Goal: Navigation & Orientation: Find specific page/section

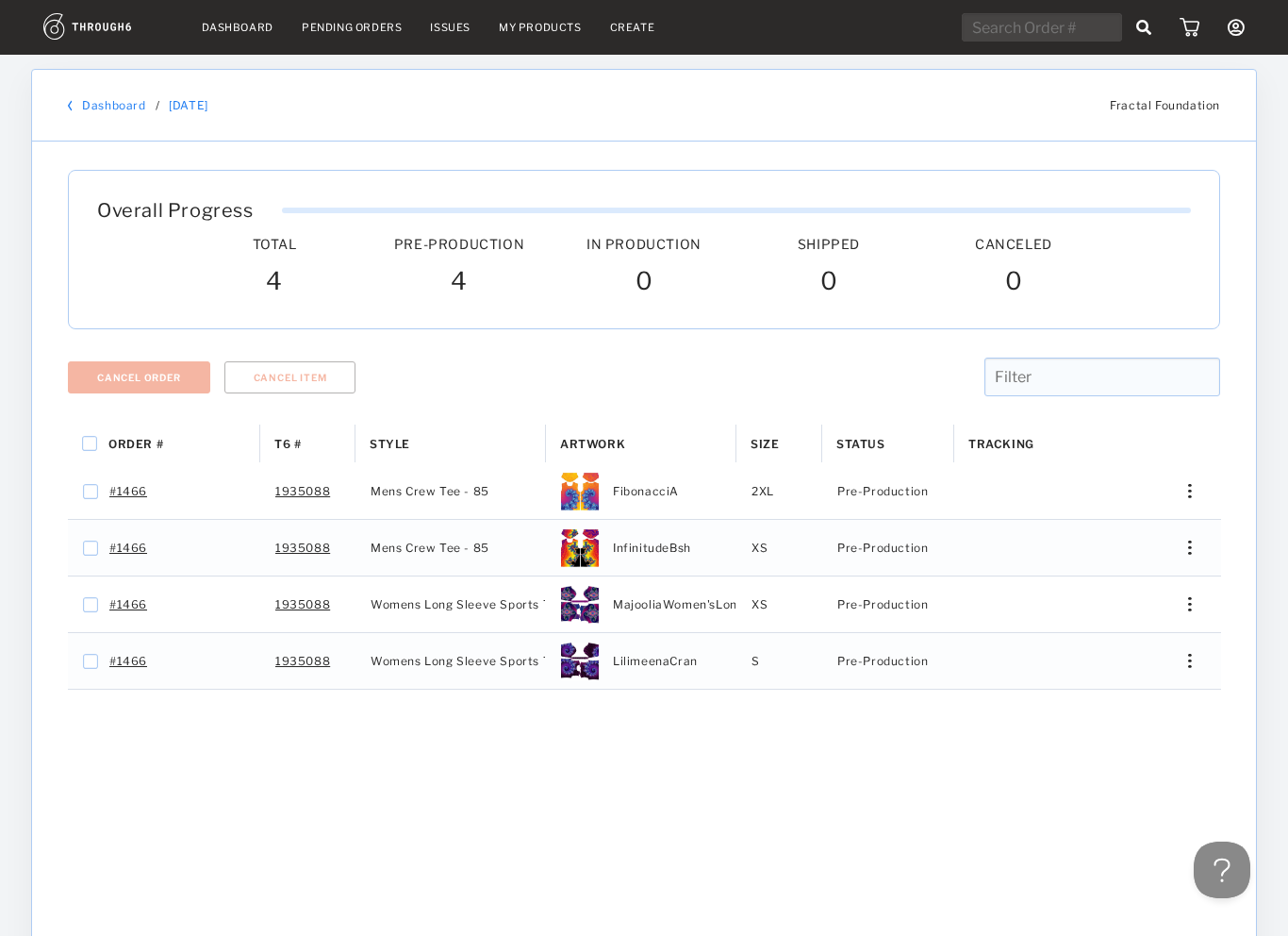
click at [114, 100] on link "Dashboard" at bounding box center [114, 105] width 63 height 14
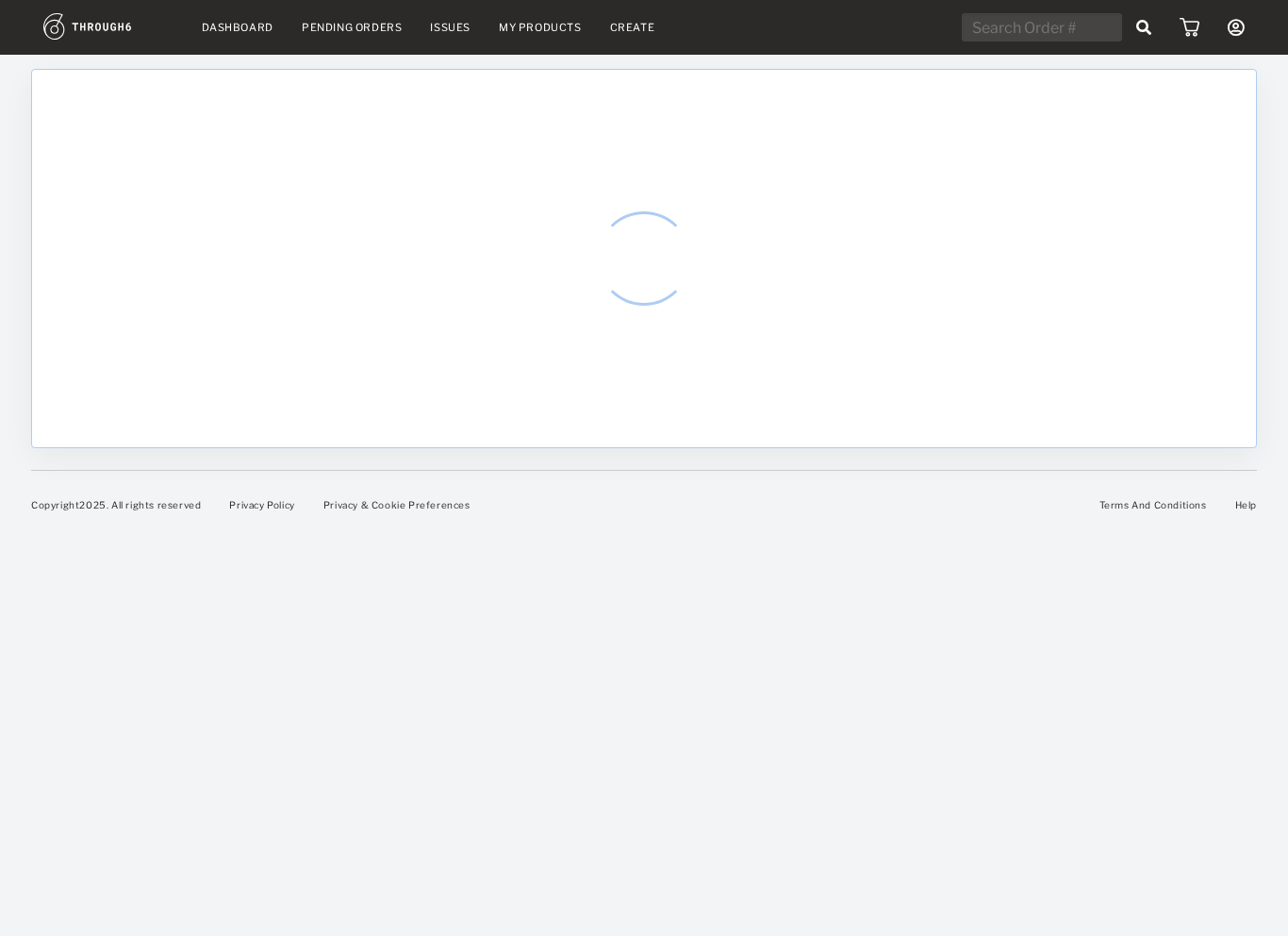
select select "8"
select select "2025"
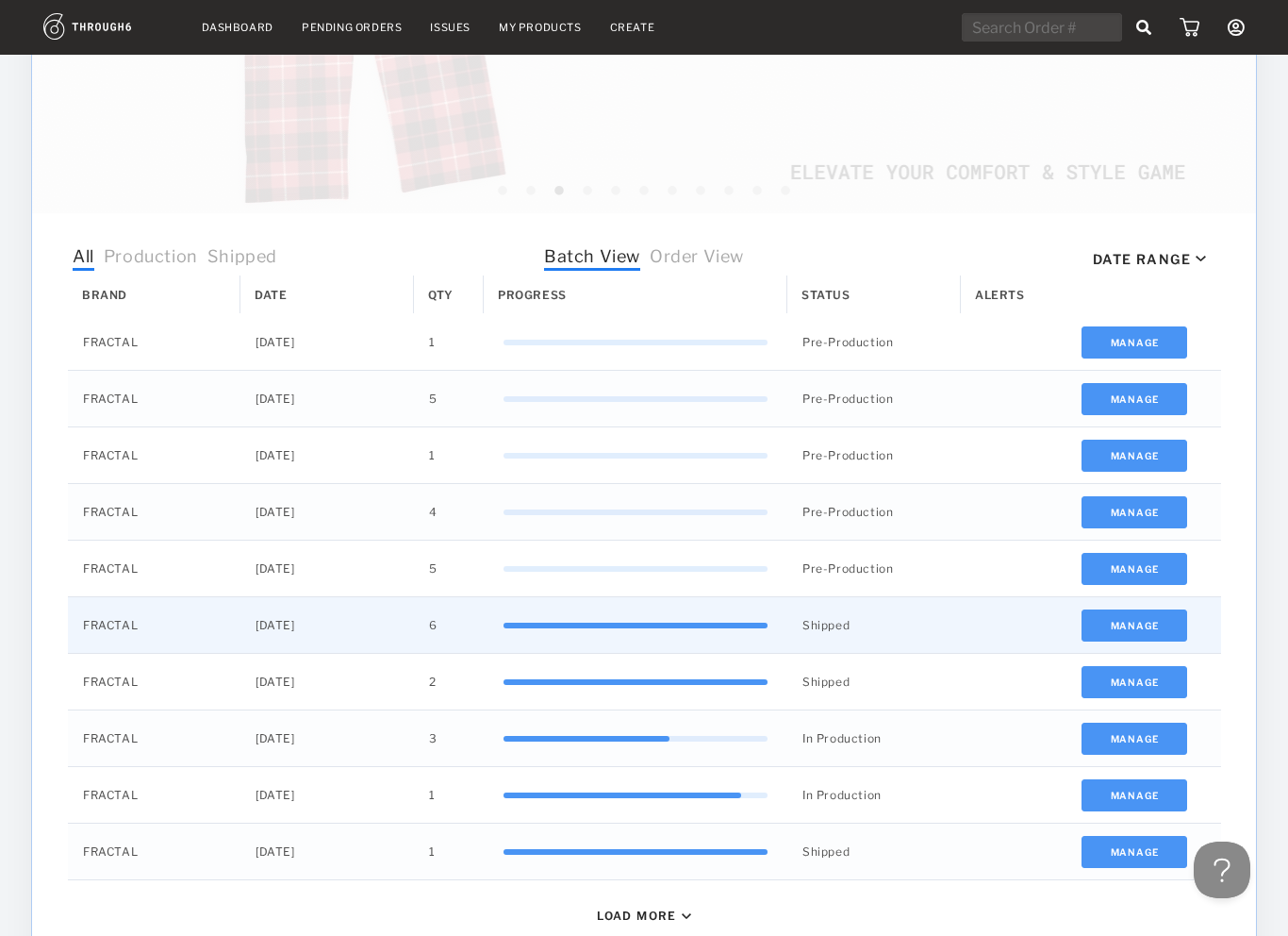
scroll to position [435, 0]
